Goal: Book appointment/travel/reservation

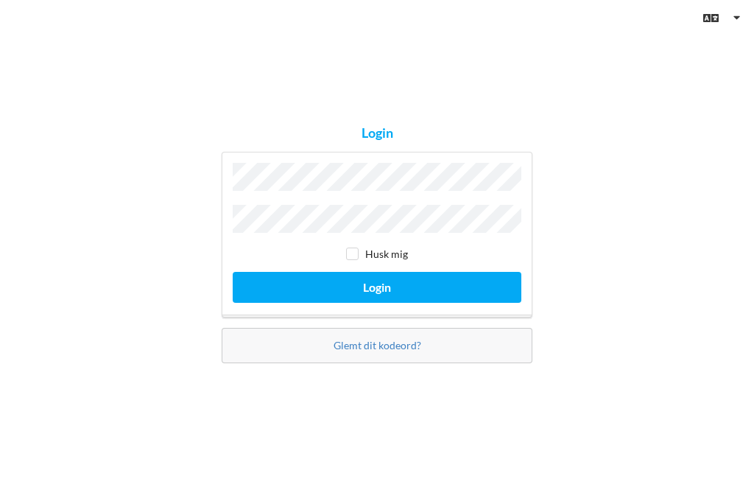
click at [372, 302] on button "Login" at bounding box center [377, 287] width 289 height 30
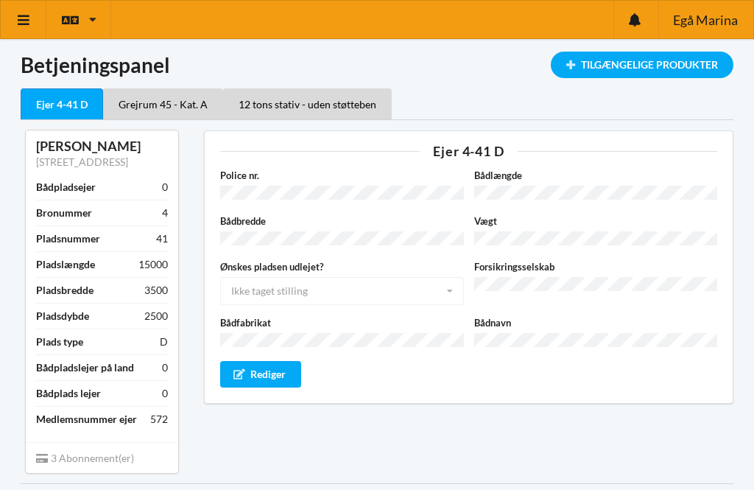
click at [685, 62] on div "Tilgængelige Produkter" at bounding box center [642, 65] width 183 height 27
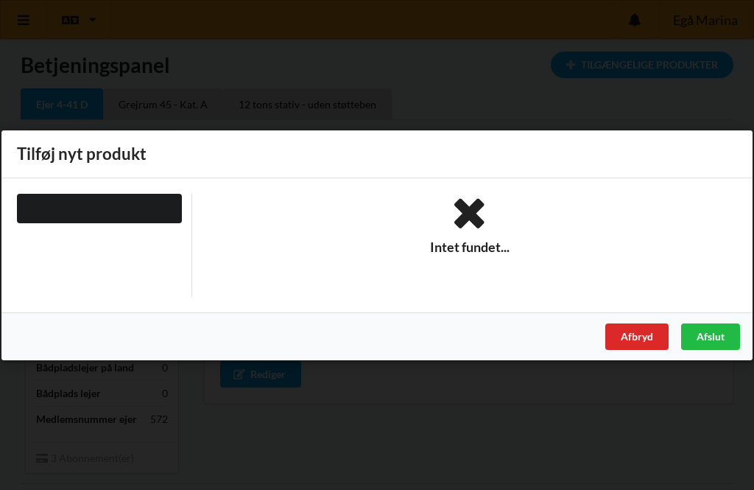
click at [718, 332] on div "Afslut" at bounding box center [710, 335] width 59 height 27
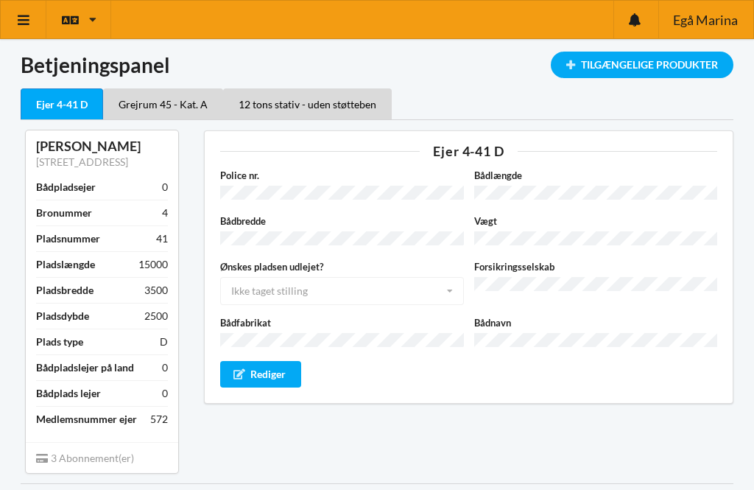
click at [13, 29] on link at bounding box center [24, 20] width 46 height 38
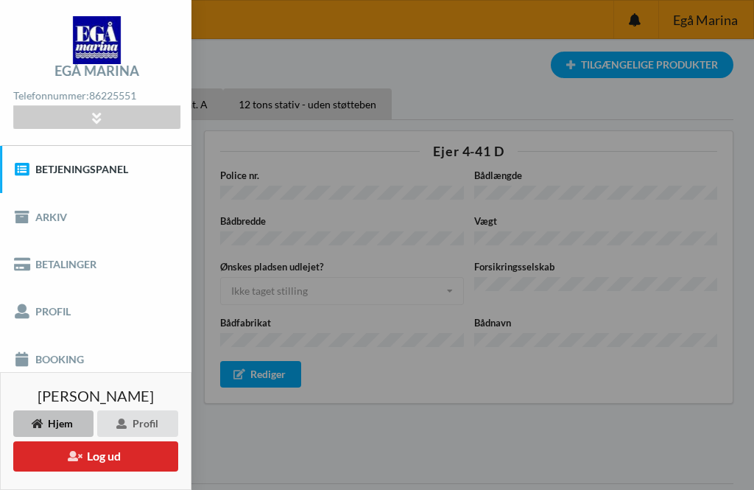
click at [91, 364] on link "Booking" at bounding box center [95, 358] width 191 height 47
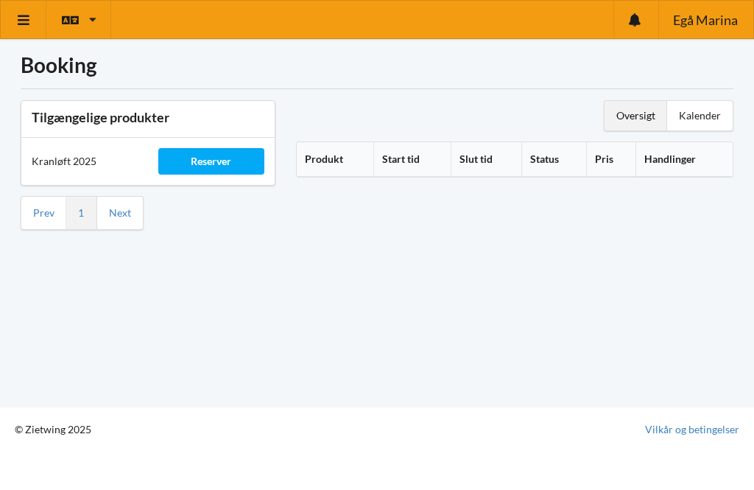
click at [236, 163] on div "Reserver" at bounding box center [211, 161] width 106 height 27
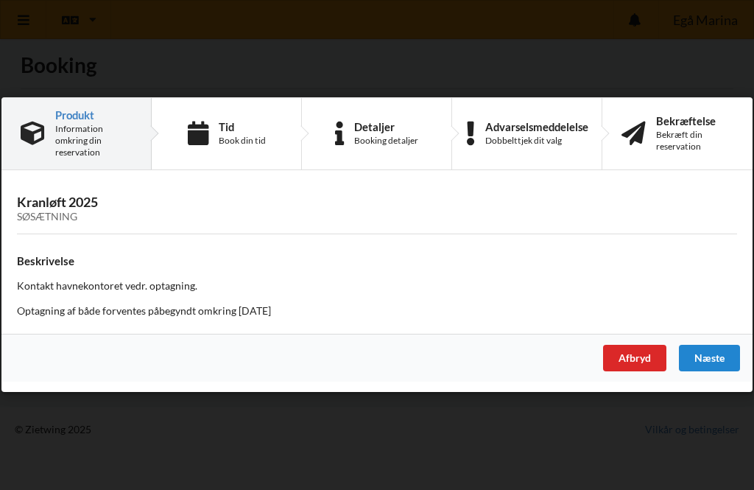
click at [724, 359] on div "Næste" at bounding box center [709, 358] width 61 height 27
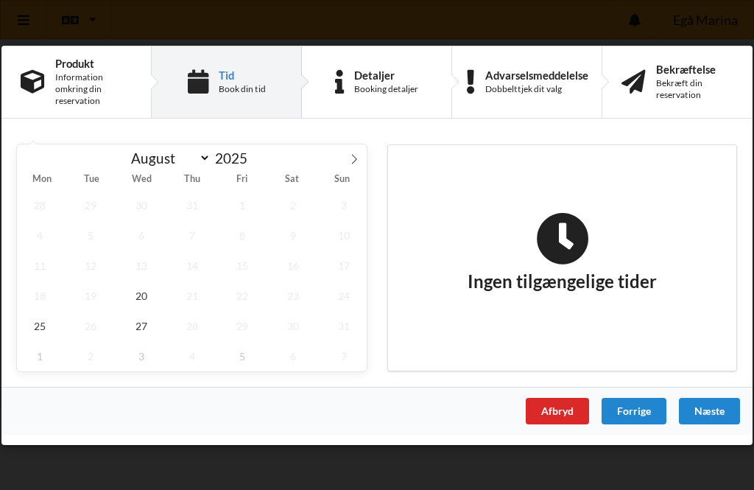
click at [355, 145] on span at bounding box center [354, 156] width 25 height 25
click at [360, 162] on span at bounding box center [354, 156] width 25 height 25
select select "9"
click at [148, 205] on span "1" at bounding box center [142, 204] width 46 height 30
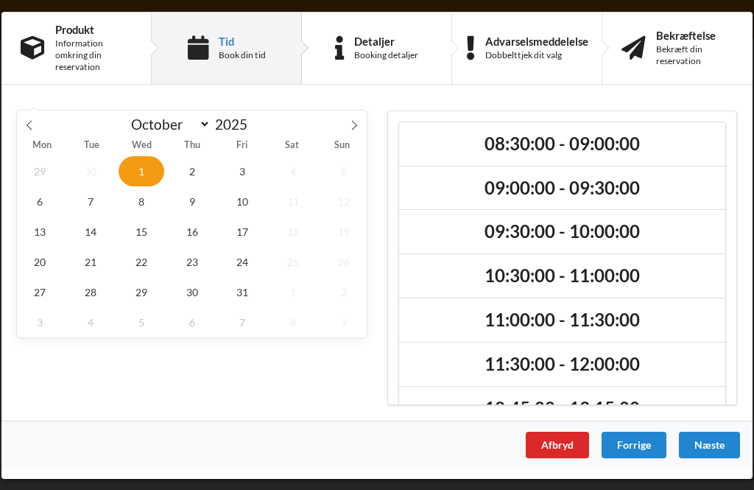
click at [629, 317] on h2 "11:00:00 - 11:30:00" at bounding box center [562, 319] width 306 height 23
click at [719, 454] on div "Næste" at bounding box center [709, 444] width 61 height 27
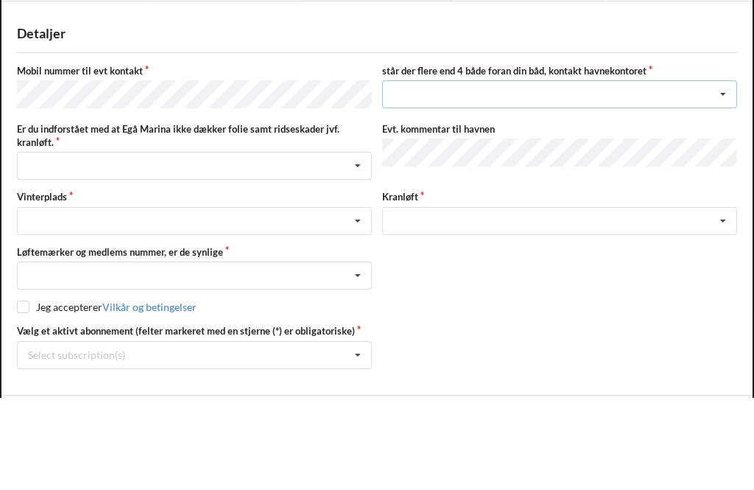
click at [727, 173] on icon at bounding box center [723, 186] width 22 height 27
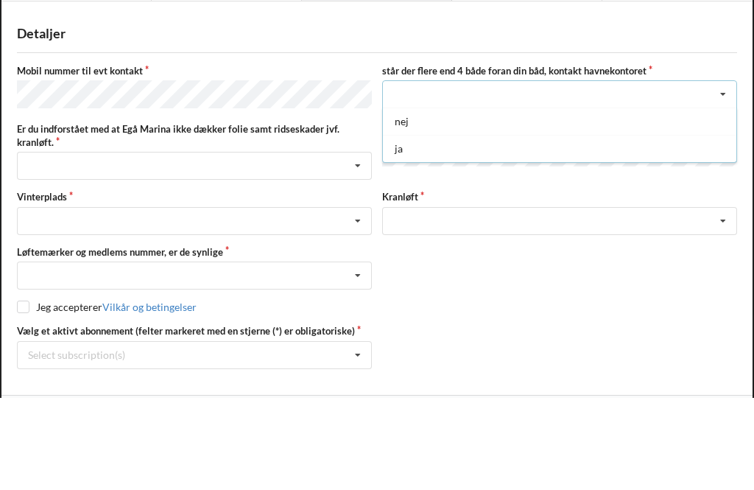
scroll to position [92, 0]
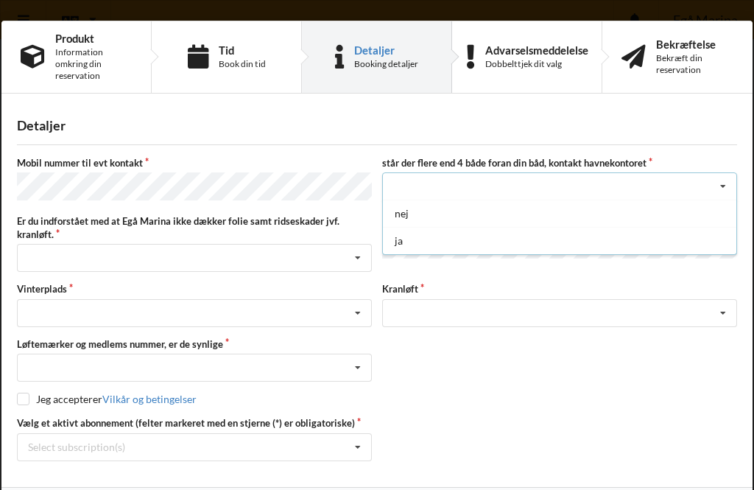
click at [725, 142] on div "Detaljer Mobil nummer til evt kontakt står der flere end 4 både foran din båd, …" at bounding box center [376, 295] width 751 height 383
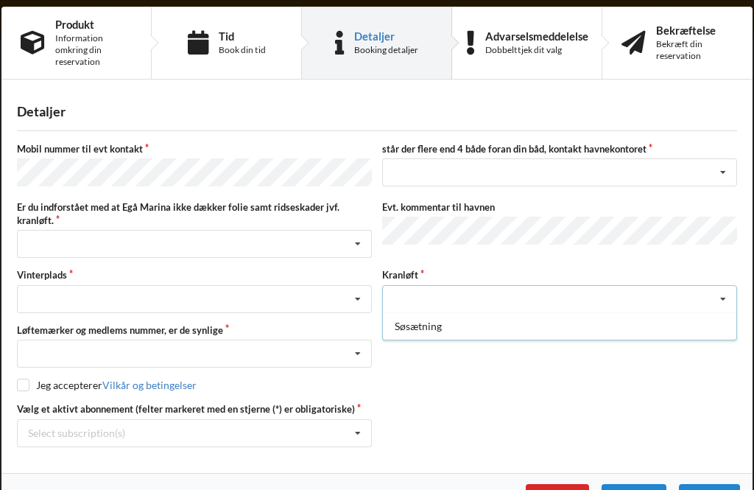
scroll to position [15, 0]
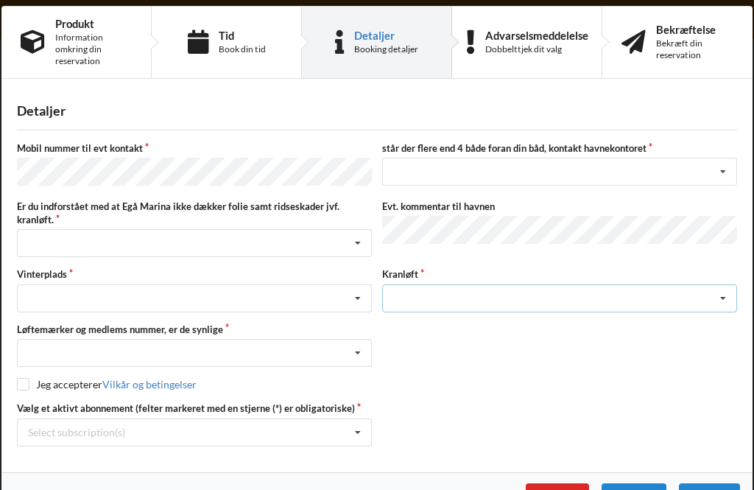
click at [721, 294] on icon at bounding box center [723, 298] width 22 height 27
click at [730, 297] on icon at bounding box center [723, 298] width 22 height 27
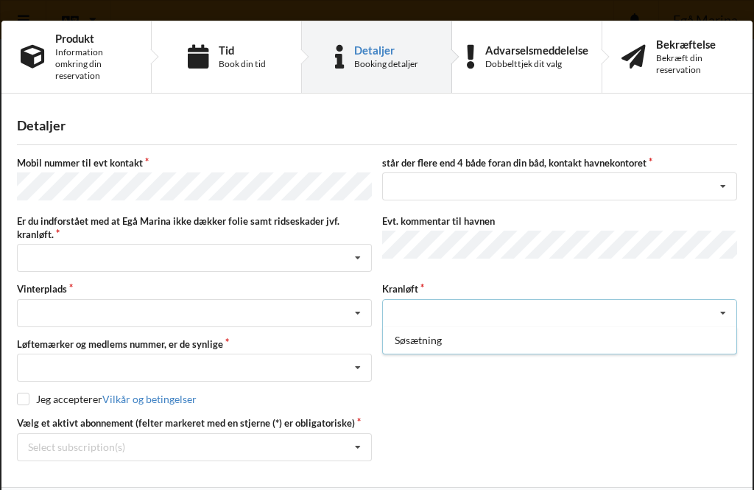
scroll to position [0, 0]
